Goal: Task Accomplishment & Management: Complete application form

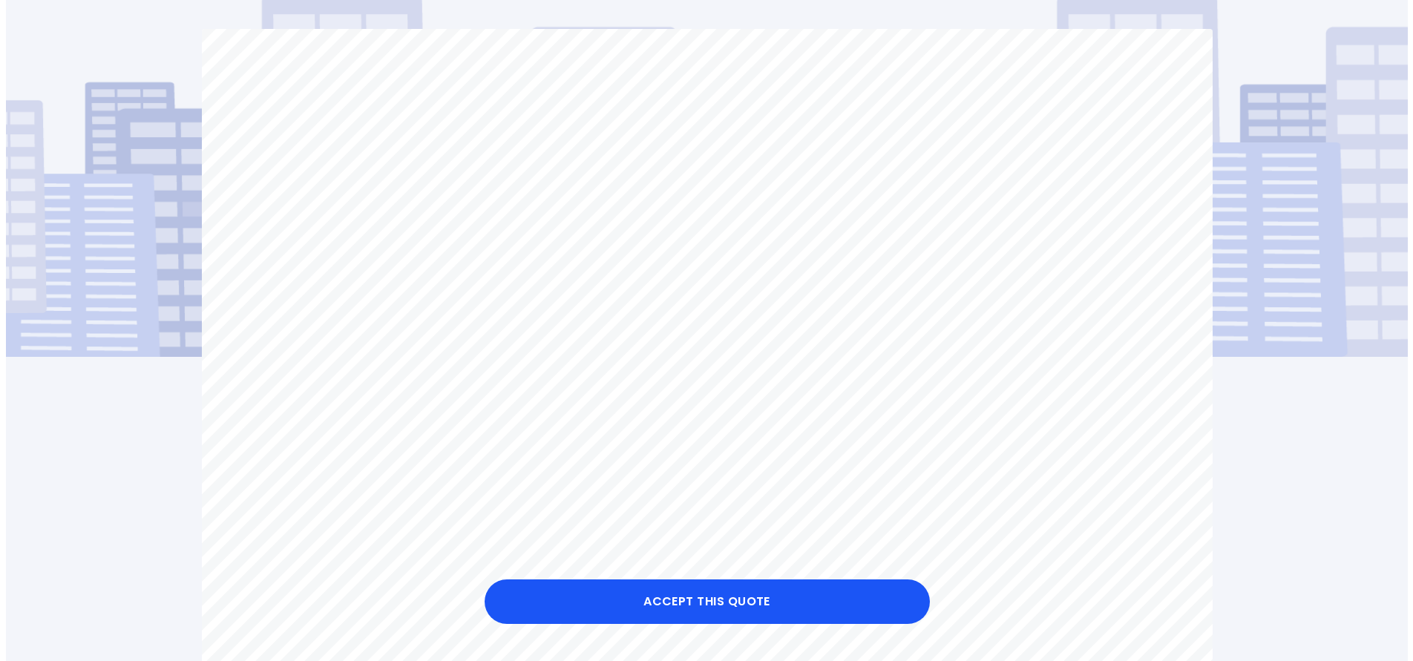
scroll to position [297, 0]
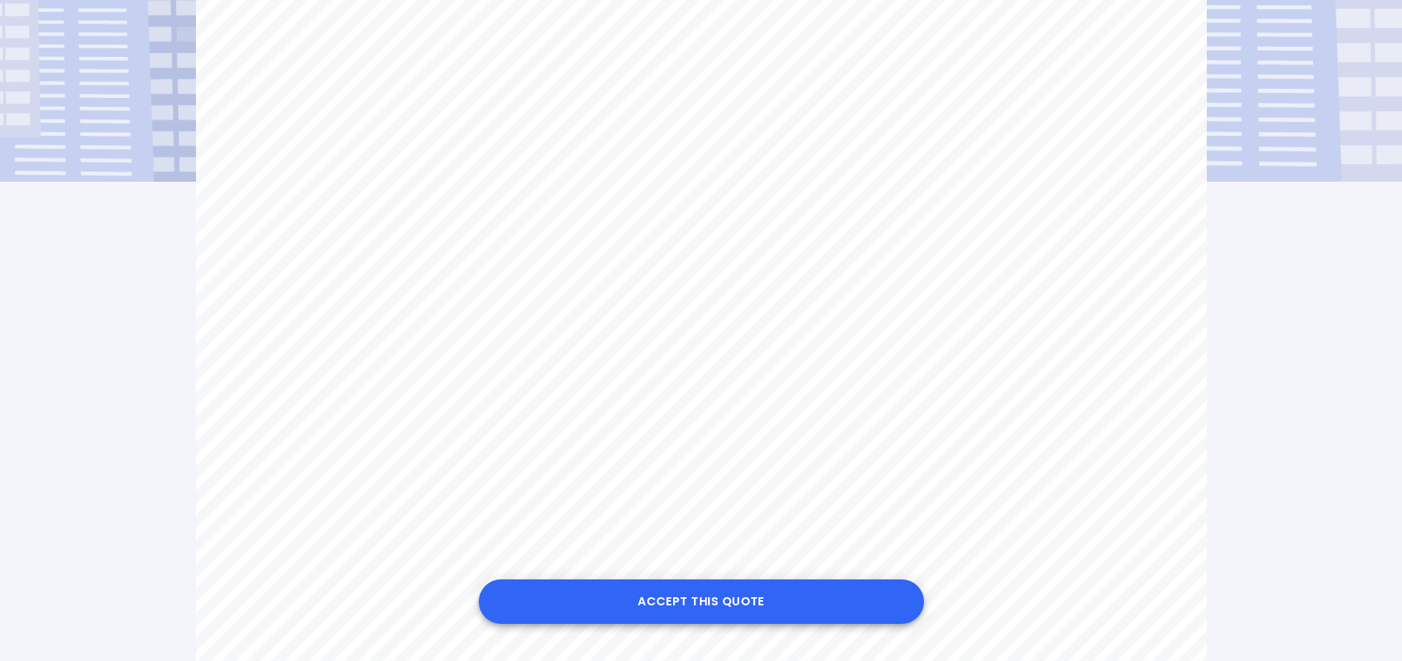
click at [700, 603] on button "Accept this Quote" at bounding box center [701, 601] width 445 height 45
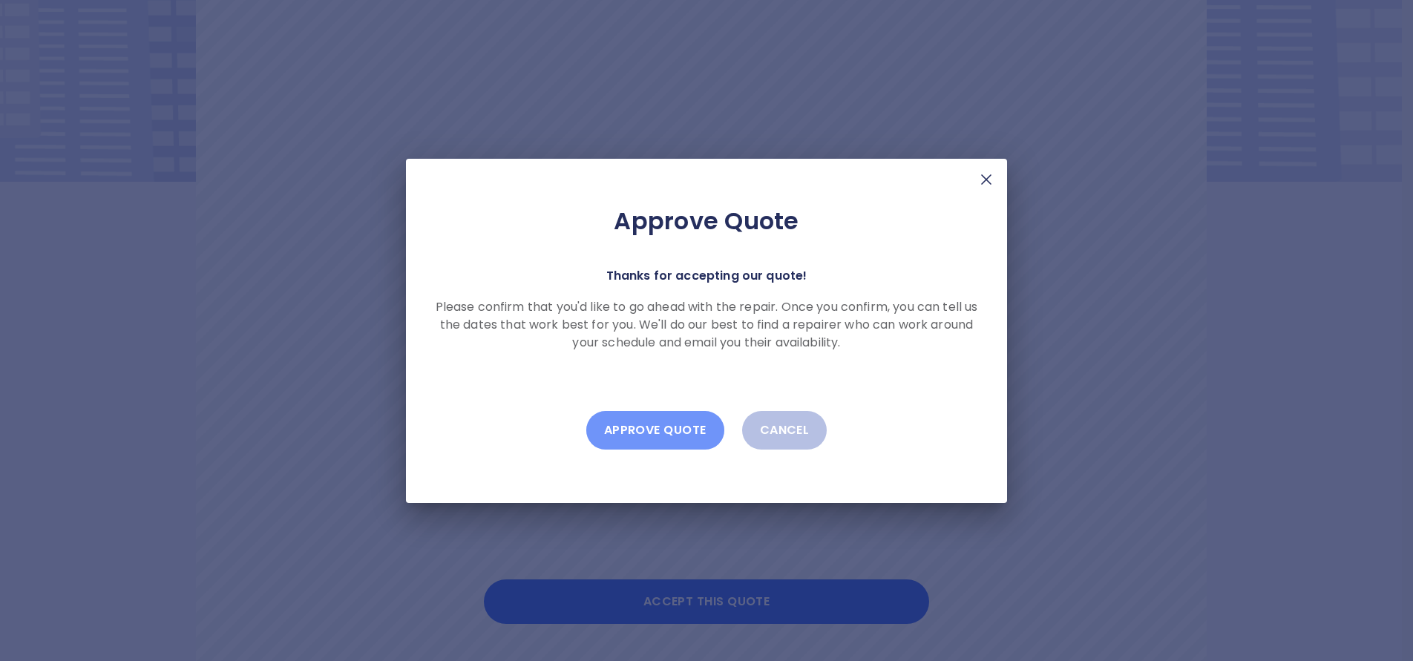
click at [651, 430] on button "Approve Quote" at bounding box center [655, 430] width 138 height 39
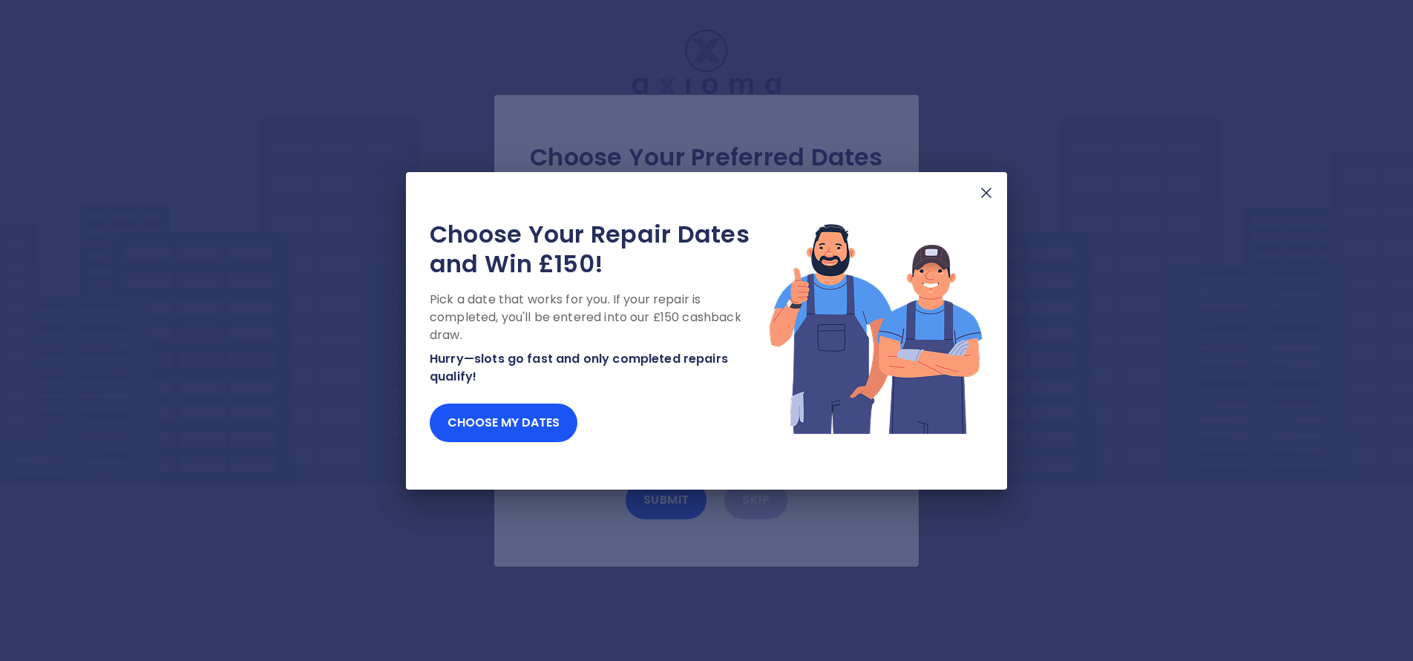
click at [978, 189] on img at bounding box center [986, 193] width 18 height 18
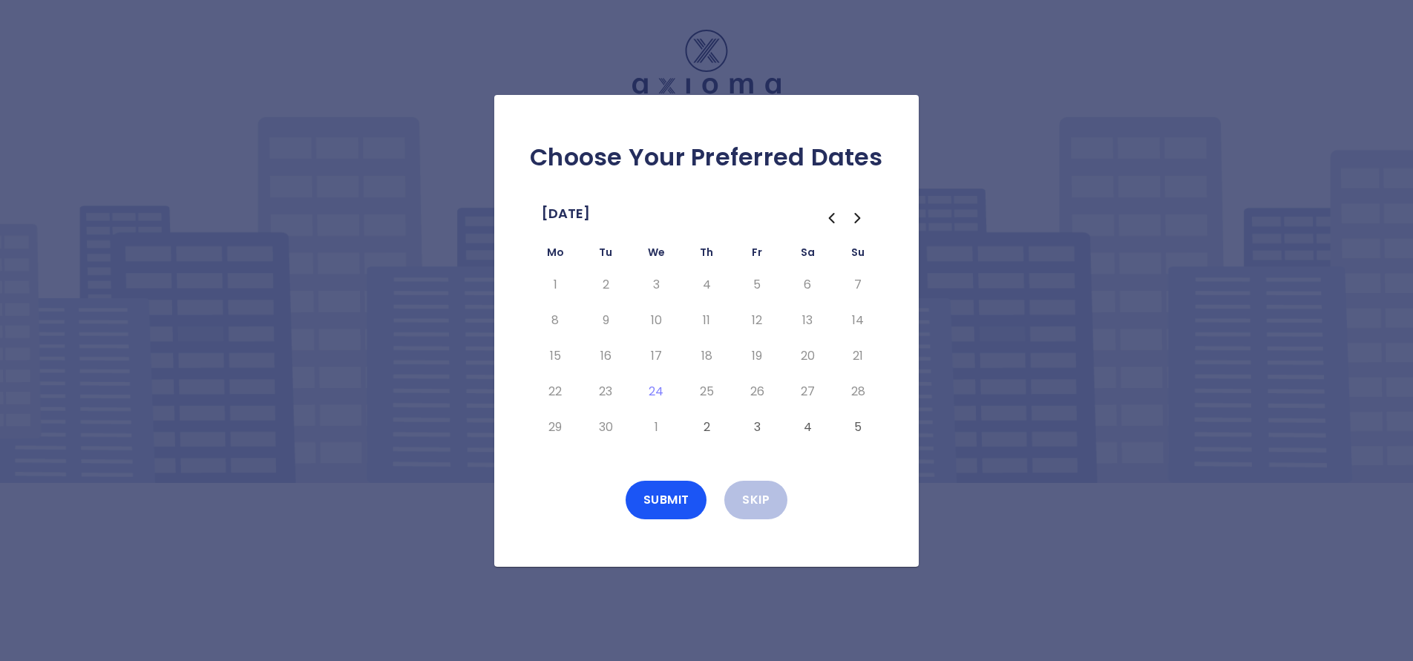
click at [858, 214] on icon "Go to the Next Month" at bounding box center [858, 218] width 18 height 18
drag, startPoint x: 559, startPoint y: 322, endPoint x: 574, endPoint y: 324, distance: 14.2
click at [561, 322] on button "6" at bounding box center [555, 321] width 27 height 24
drag, startPoint x: 591, startPoint y: 322, endPoint x: 598, endPoint y: 326, distance: 8.3
click at [592, 322] on td "7" at bounding box center [605, 321] width 50 height 36
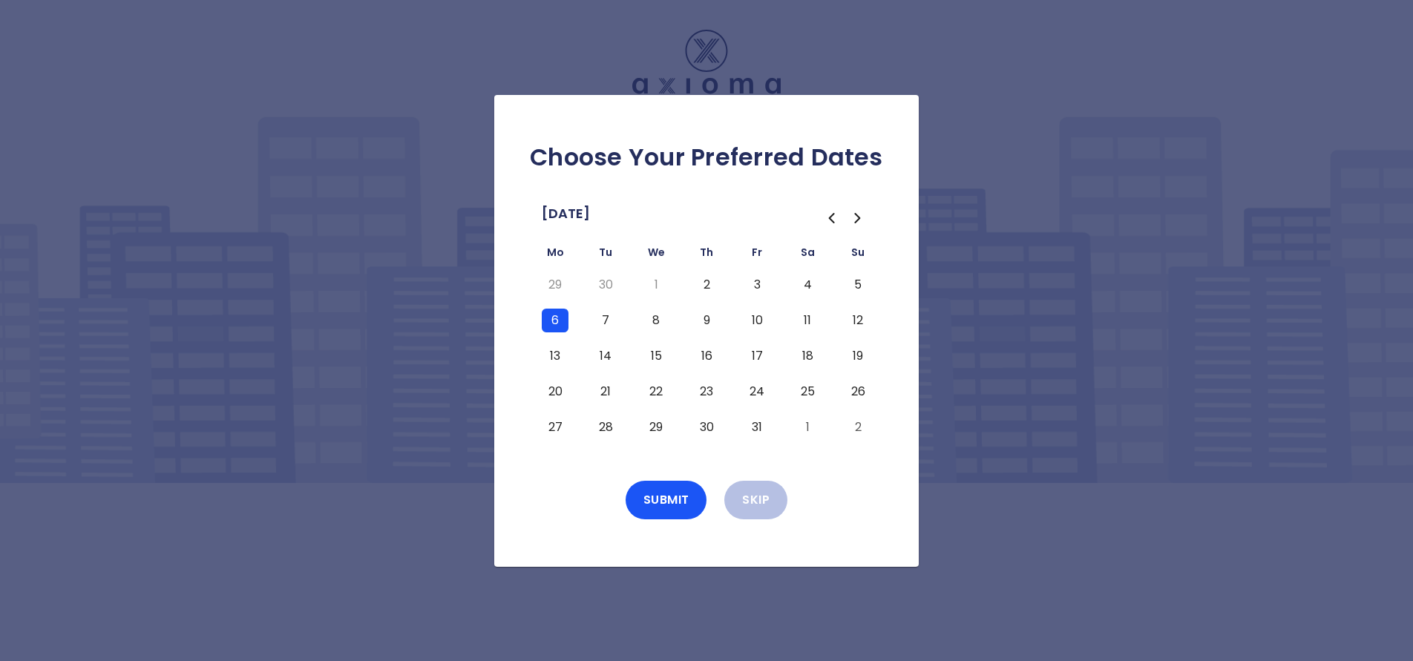
click at [604, 312] on button "7" at bounding box center [605, 321] width 27 height 24
click at [651, 321] on button "8" at bounding box center [656, 321] width 27 height 24
click at [718, 322] on button "9" at bounding box center [706, 321] width 27 height 24
click at [766, 318] on button "10" at bounding box center [756, 321] width 27 height 24
click at [562, 352] on button "13" at bounding box center [555, 356] width 27 height 24
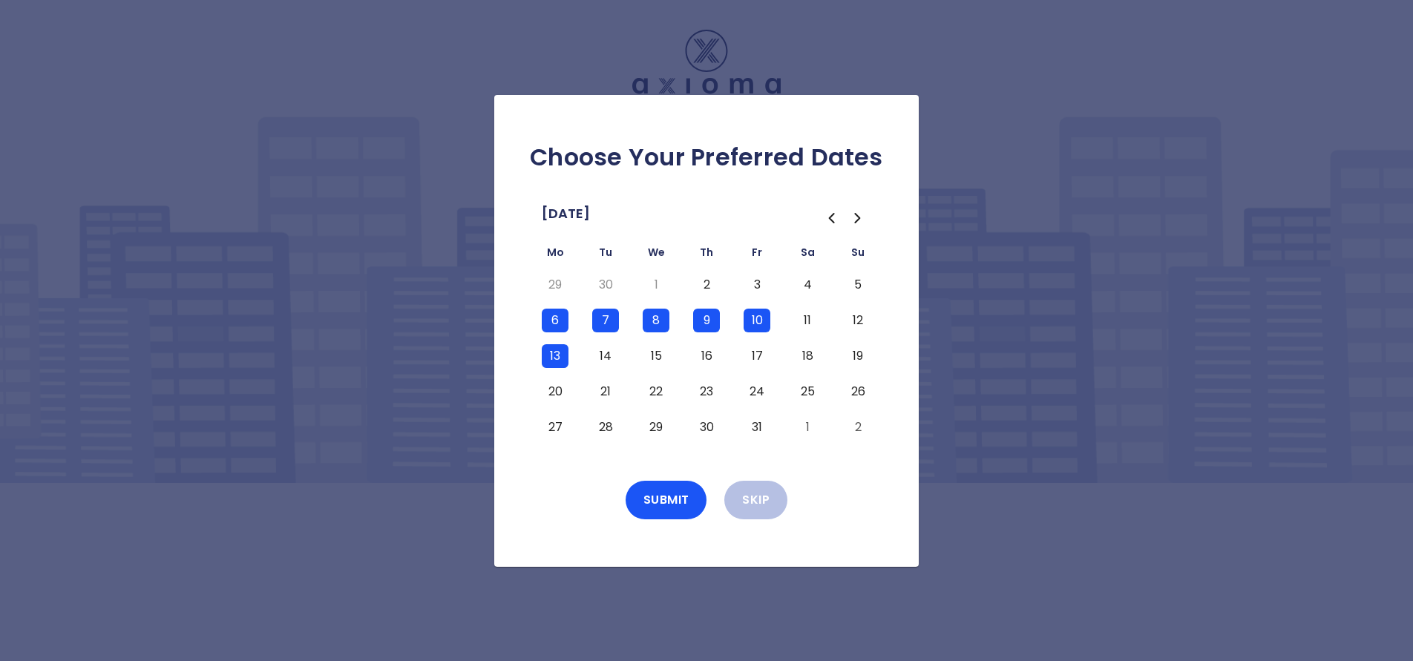
click at [609, 361] on button "14" at bounding box center [605, 356] width 27 height 24
drag, startPoint x: 659, startPoint y: 365, endPoint x: 666, endPoint y: 364, distance: 7.5
click at [660, 364] on button "15" at bounding box center [656, 356] width 27 height 24
click at [696, 364] on button "16" at bounding box center [706, 356] width 27 height 24
click at [763, 352] on button "17" at bounding box center [756, 356] width 27 height 24
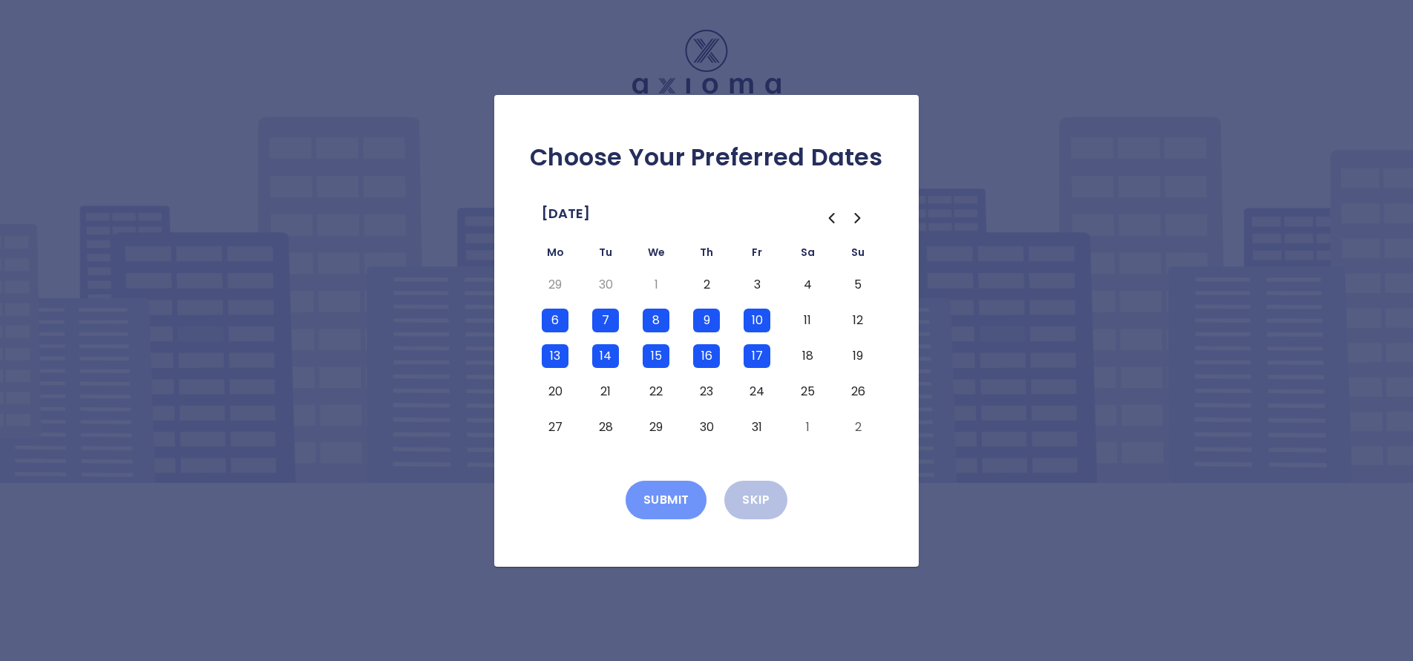
click at [661, 499] on button "Submit" at bounding box center [666, 500] width 82 height 39
